Goal: Task Accomplishment & Management: Manage account settings

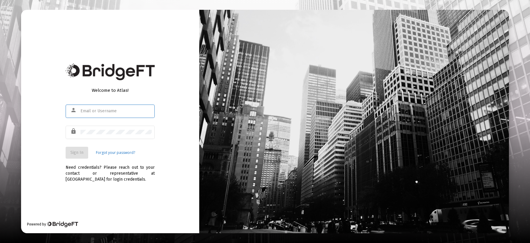
click at [88, 111] on input "text" at bounding box center [115, 111] width 71 height 5
type input "[EMAIL_ADDRESS][DOMAIN_NAME]"
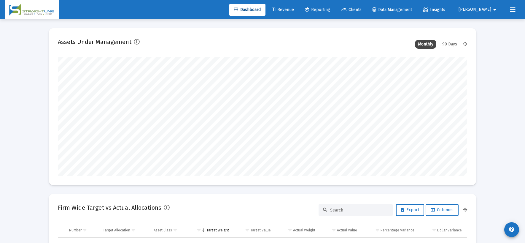
scroll to position [119, 221]
click at [490, 9] on span "Beth" at bounding box center [475, 9] width 33 height 5
click at [494, 41] on button "Logout" at bounding box center [493, 39] width 35 height 14
